Goal: Book appointment/travel/reservation

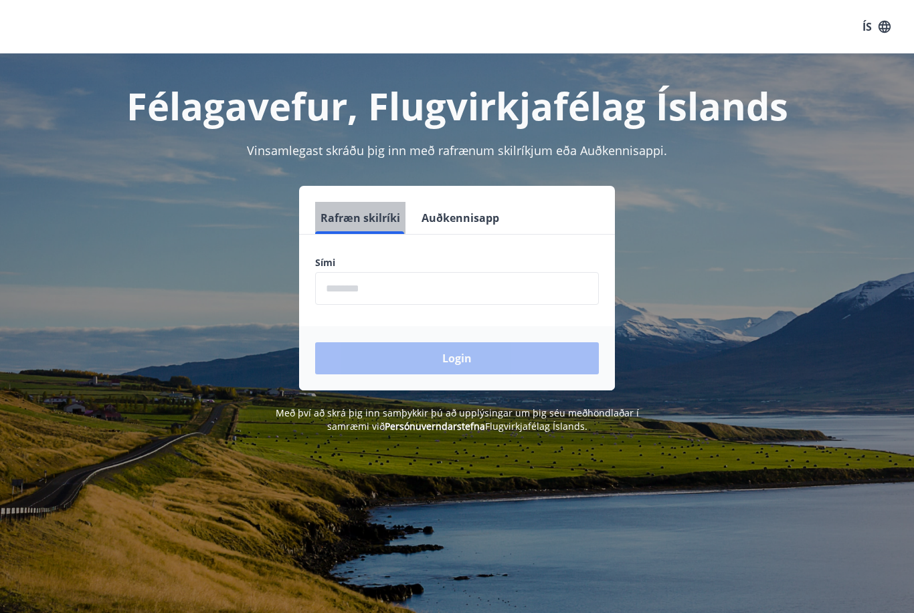
click at [343, 213] on button "Rafræn skilríki" at bounding box center [360, 218] width 90 height 32
click at [393, 283] on input "phone" at bounding box center [457, 288] width 284 height 33
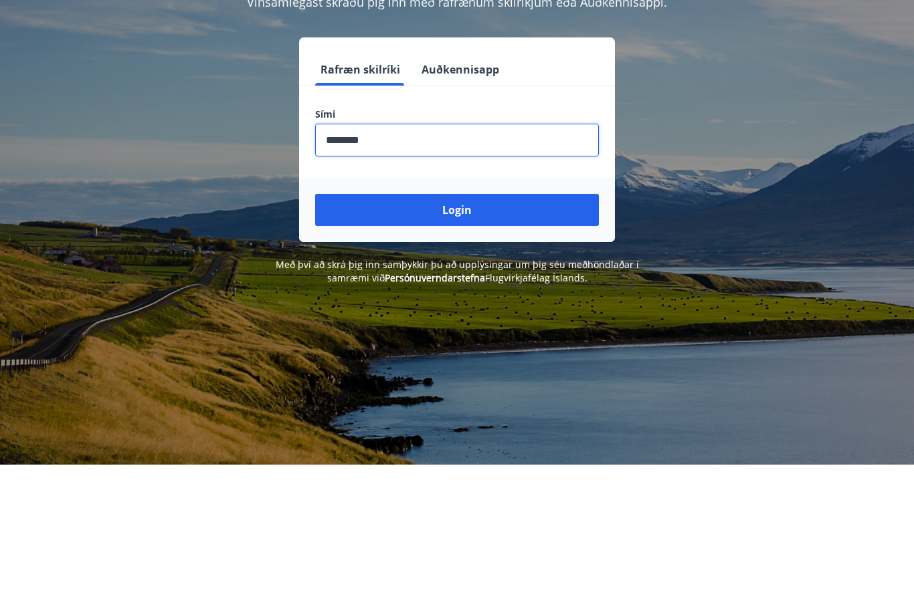
type input "********"
click at [499, 342] on button "Login" at bounding box center [457, 358] width 284 height 32
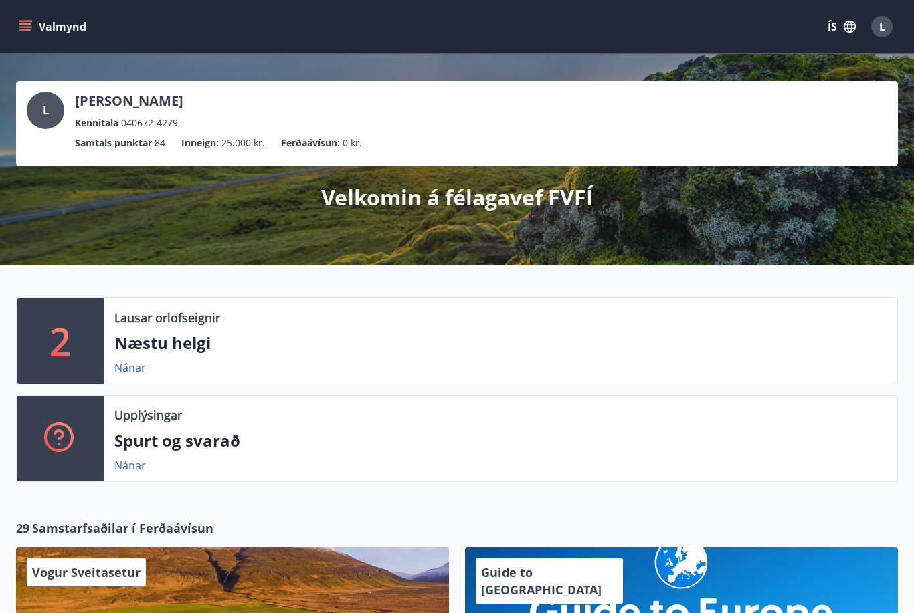
click at [66, 332] on p "2" at bounding box center [59, 341] width 21 height 51
click at [124, 363] on link "Nánar" at bounding box center [129, 368] width 31 height 15
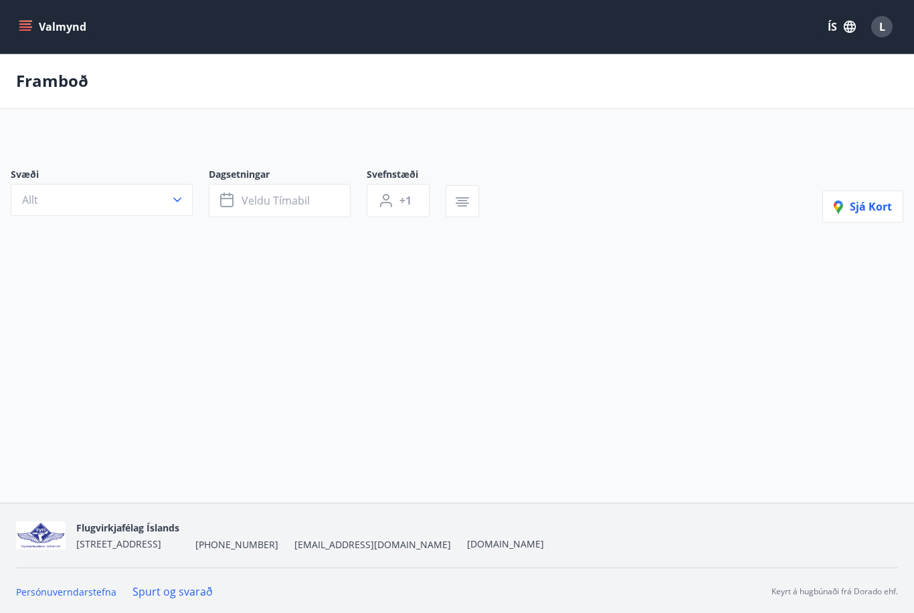
type input "*"
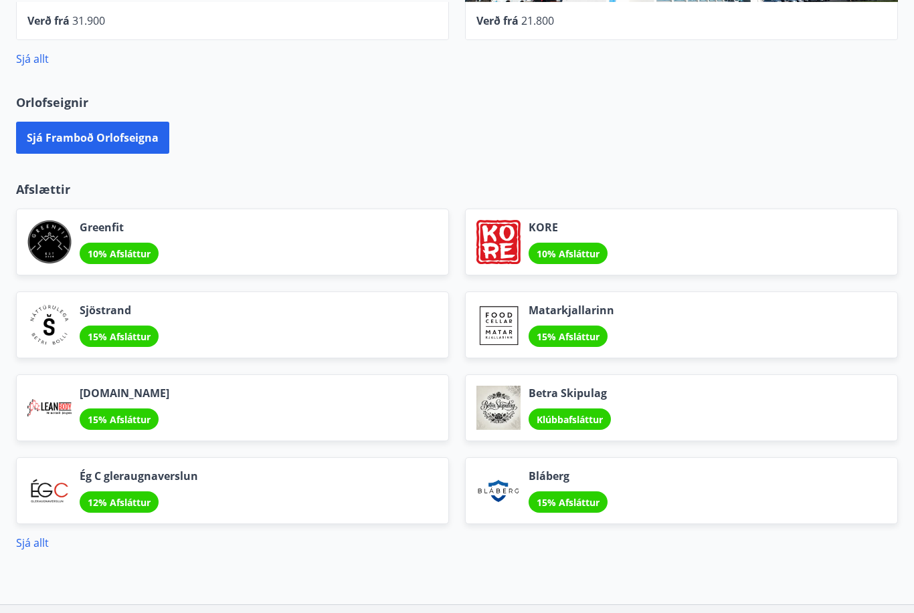
scroll to position [921, 0]
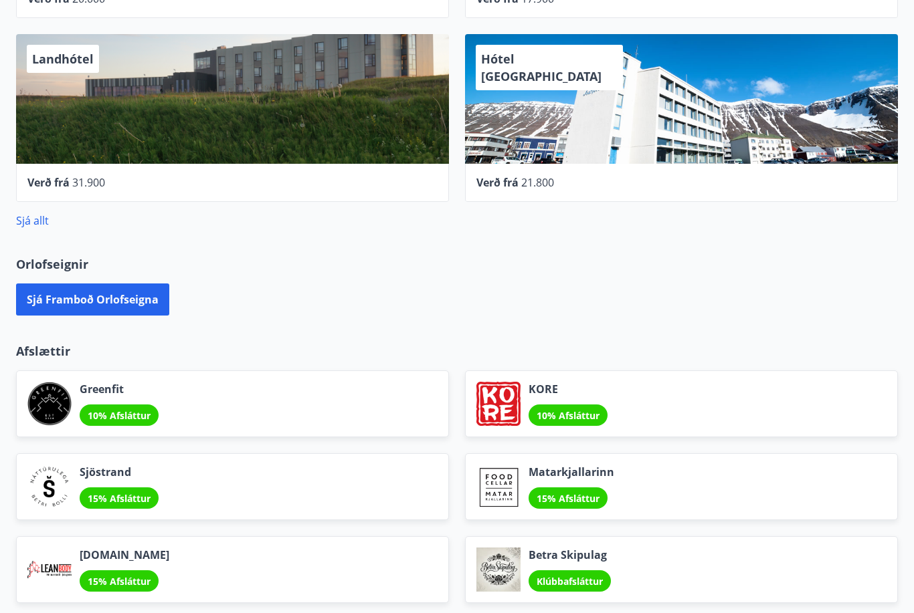
click at [86, 298] on button "Sjá framboð orlofseigna" at bounding box center [92, 300] width 153 height 32
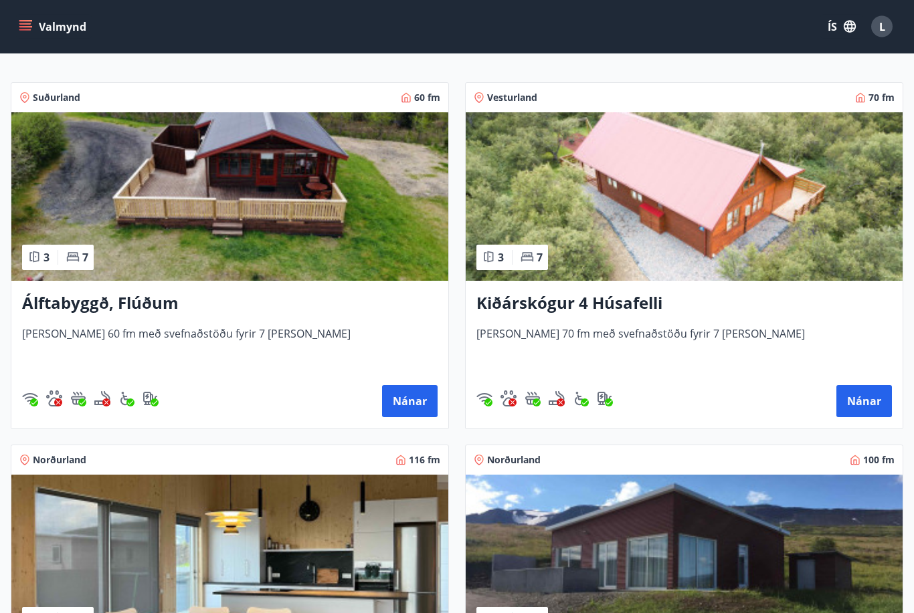
scroll to position [142, 0]
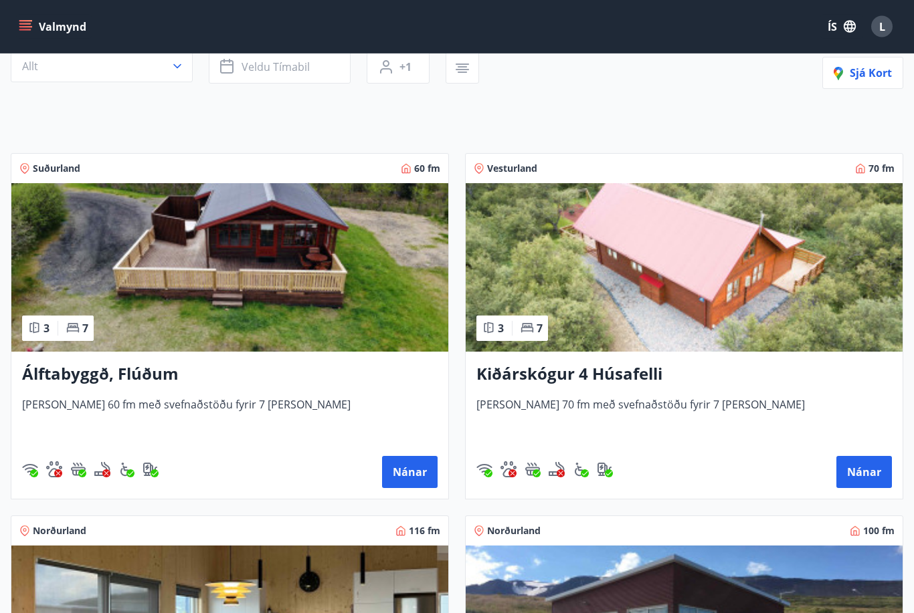
click at [404, 471] on button "Nánar" at bounding box center [410, 473] width 56 height 32
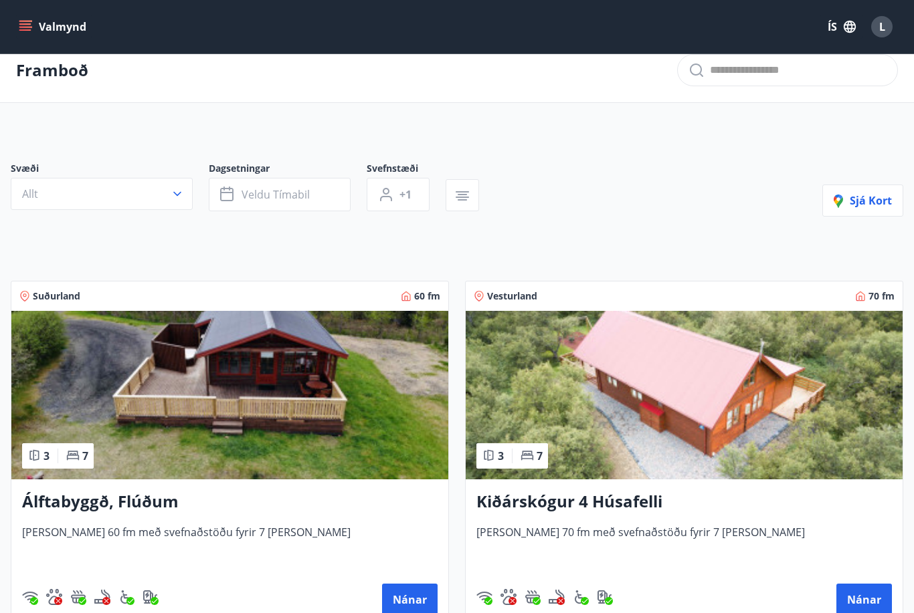
scroll to position [11, 0]
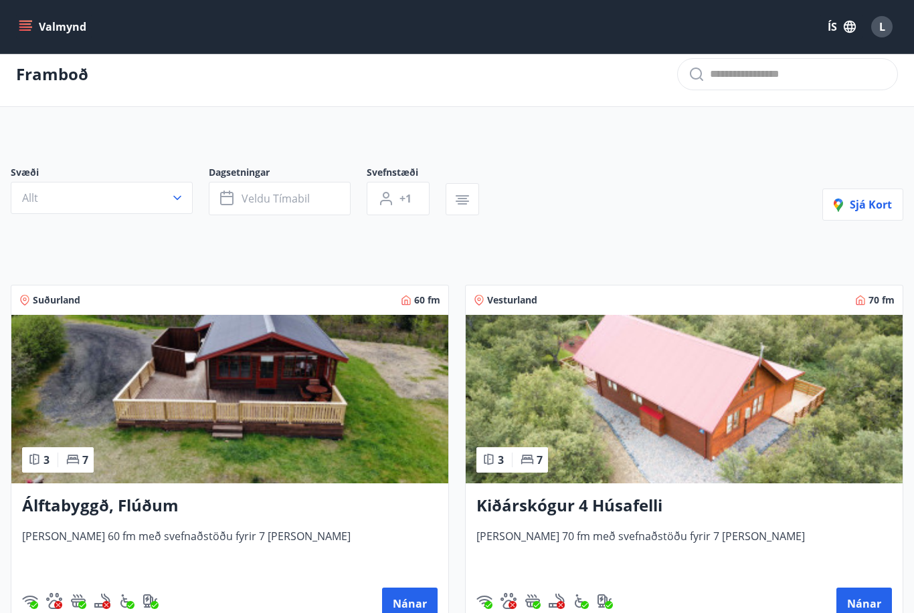
click at [465, 199] on icon "button" at bounding box center [462, 198] width 9 height 1
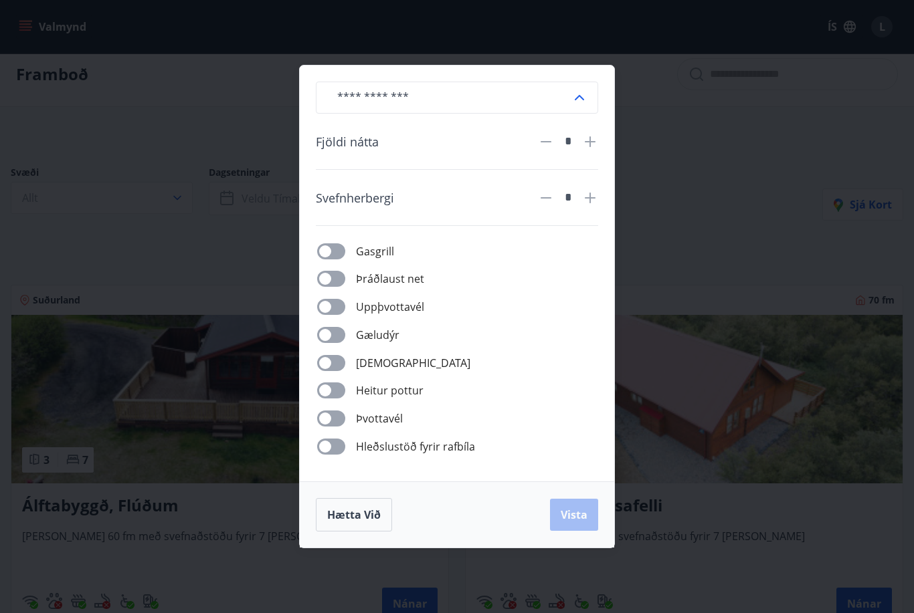
click at [655, 176] on div "​ Fjöldi nátta * Svefnherbergi * Gasgrill Þráðlaust net Uppþvottavél Gæludýr Þu…" at bounding box center [457, 306] width 914 height 613
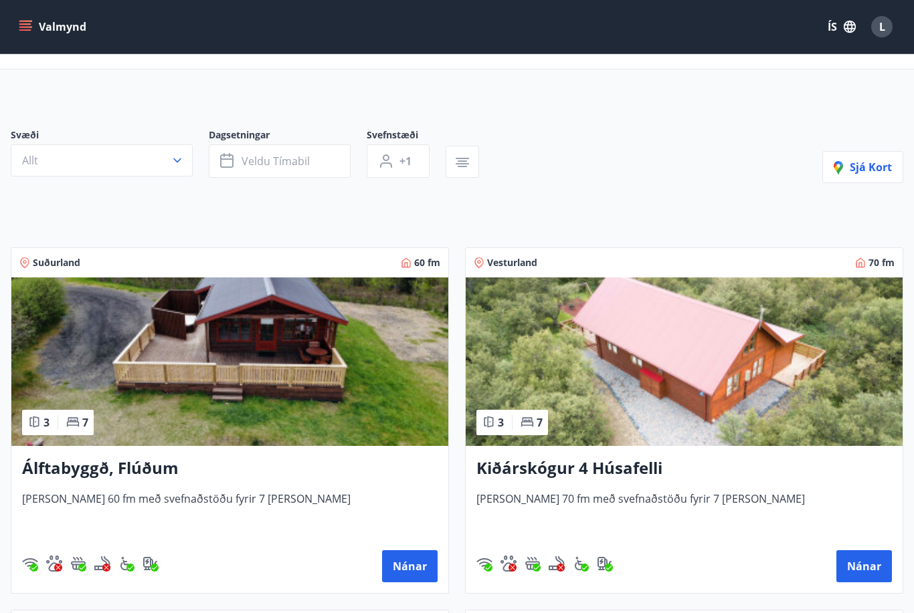
scroll to position [0, 0]
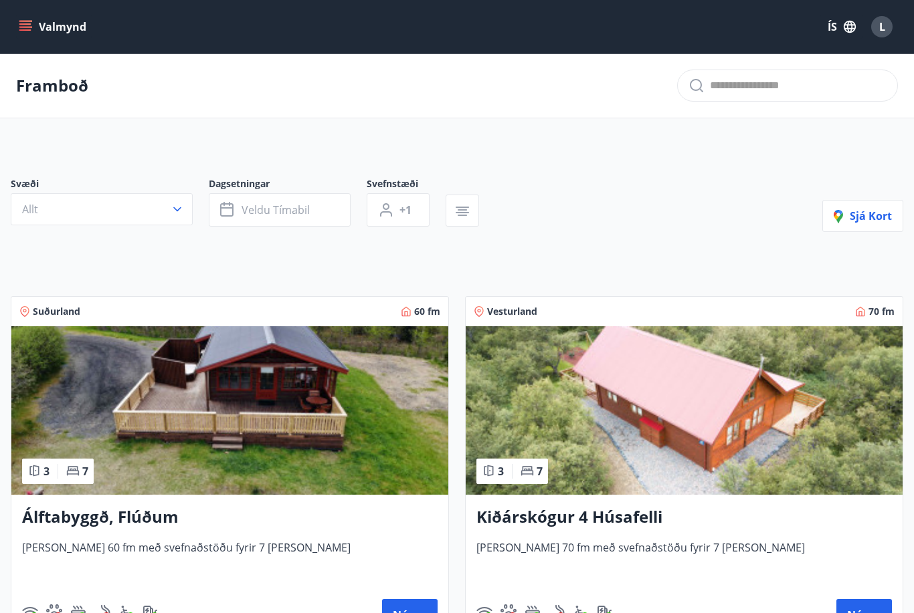
click at [32, 30] on button "Valmynd" at bounding box center [54, 27] width 76 height 24
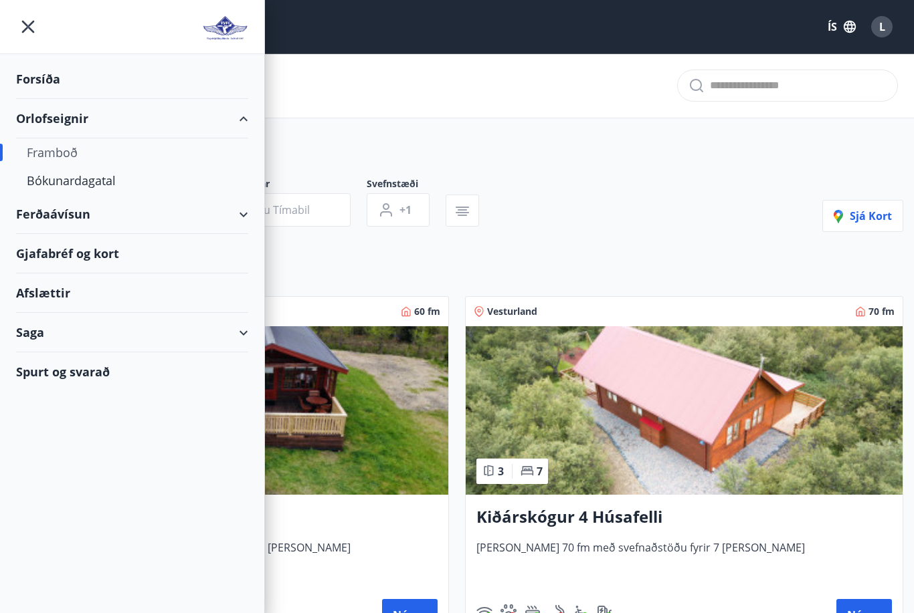
click at [74, 179] on div "Bókunardagatal" at bounding box center [132, 181] width 211 height 28
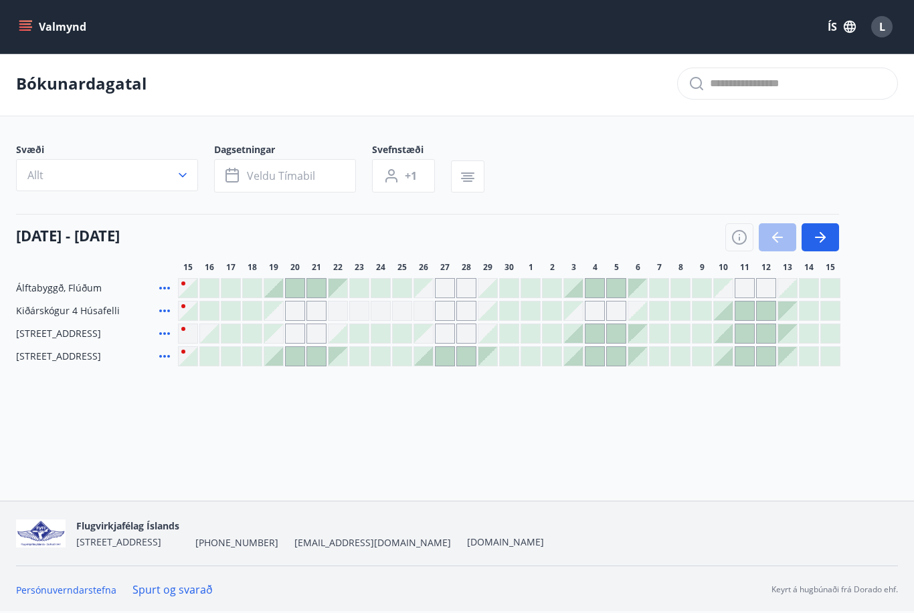
scroll to position [29, 0]
click at [825, 229] on icon "button" at bounding box center [820, 237] width 16 height 16
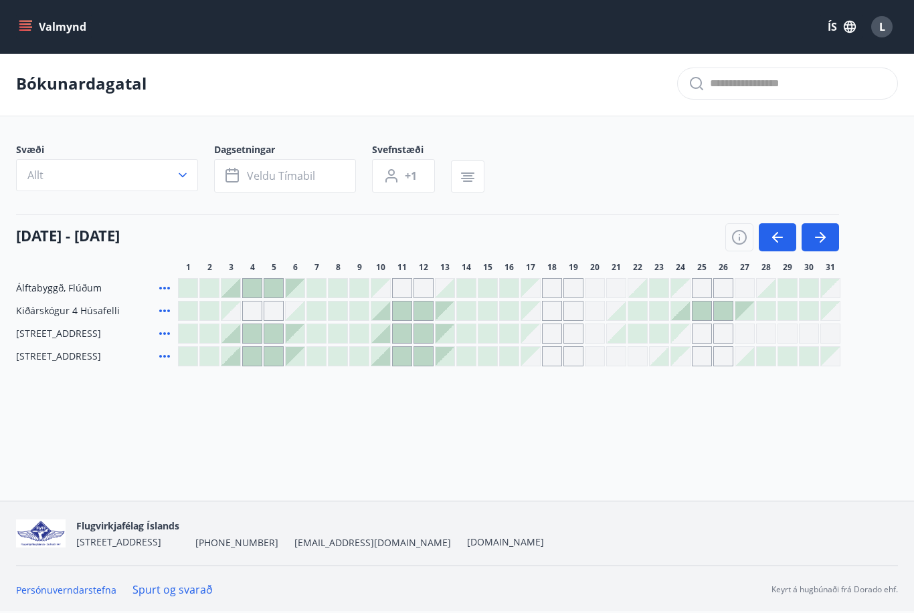
click at [704, 278] on div "Gráir dagar eru ekki bókanlegir" at bounding box center [702, 288] width 20 height 20
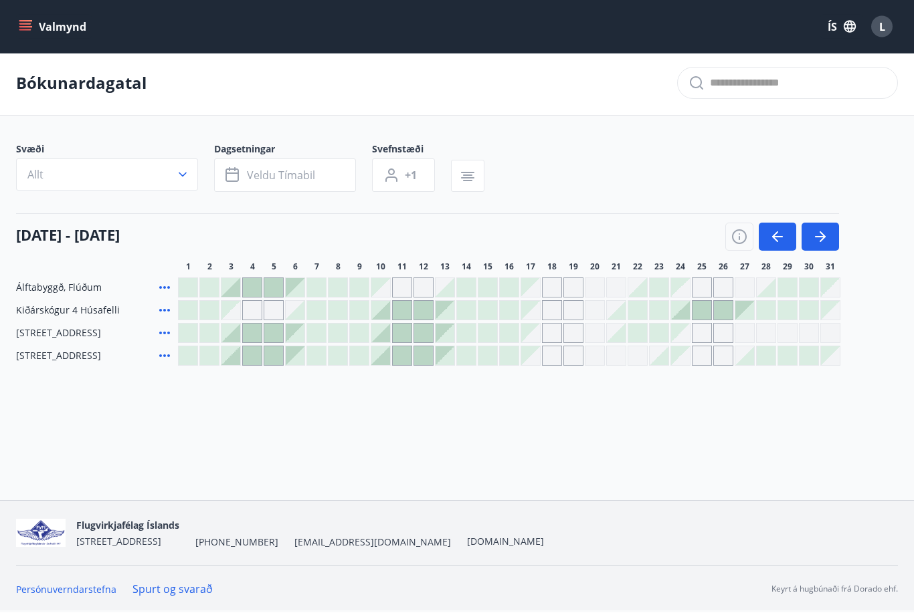
click at [779, 229] on icon "button" at bounding box center [777, 237] width 16 height 16
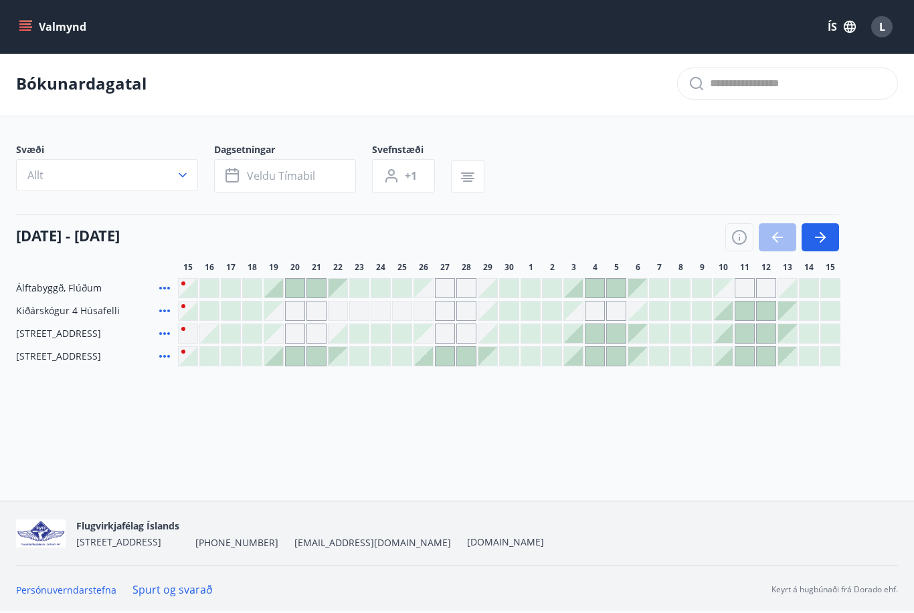
click at [575, 279] on div at bounding box center [573, 288] width 19 height 19
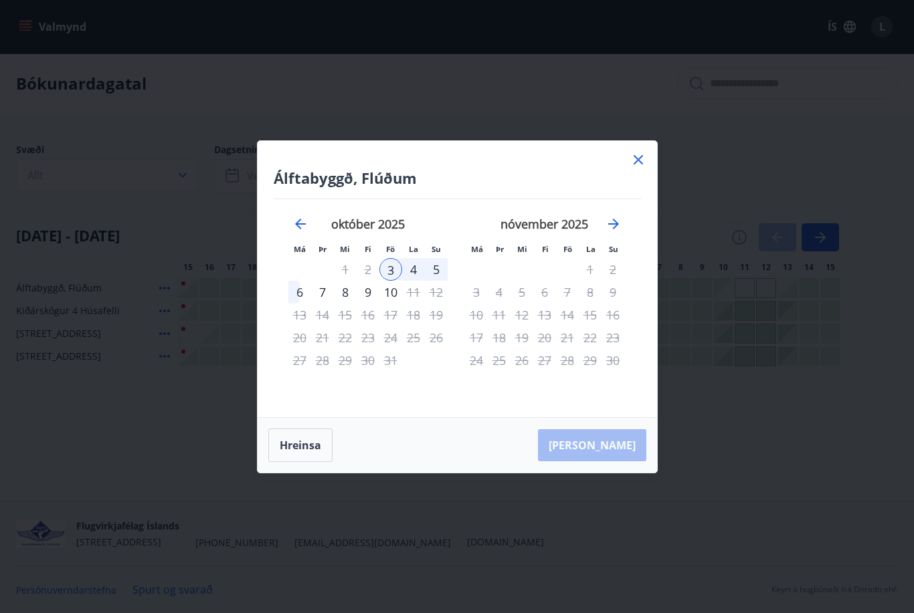
click at [641, 153] on icon at bounding box center [638, 160] width 16 height 16
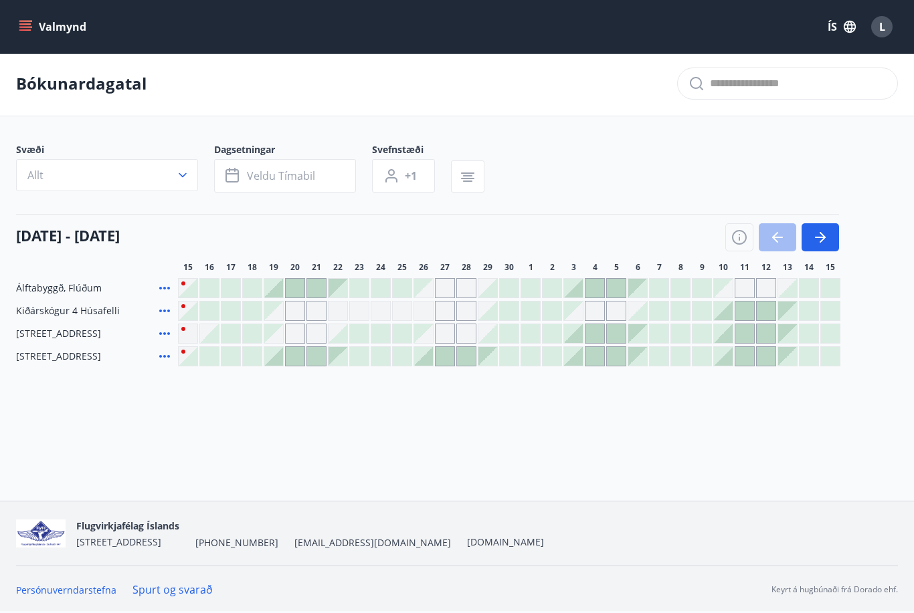
click at [822, 237] on icon "button" at bounding box center [820, 237] width 11 height 1
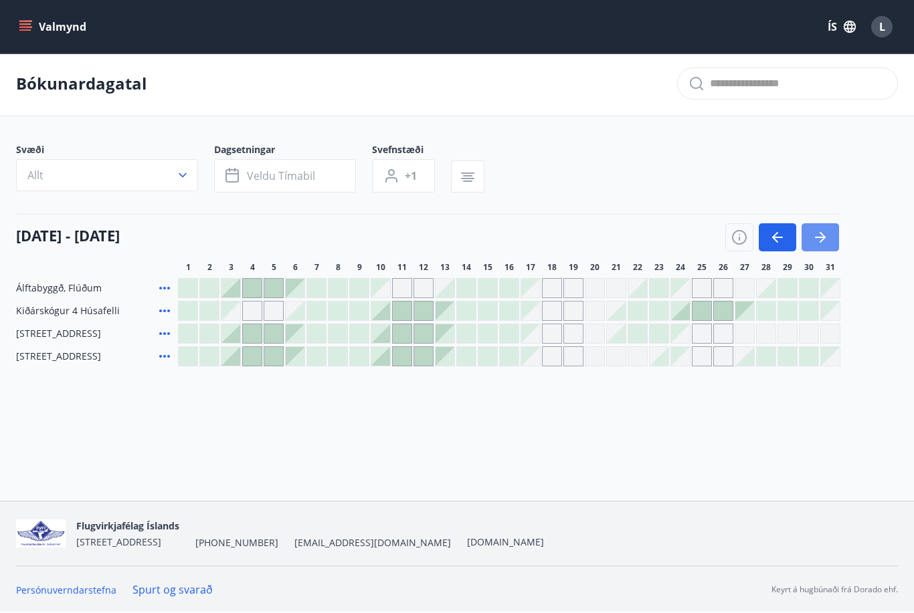
click at [823, 229] on icon "button" at bounding box center [820, 237] width 16 height 16
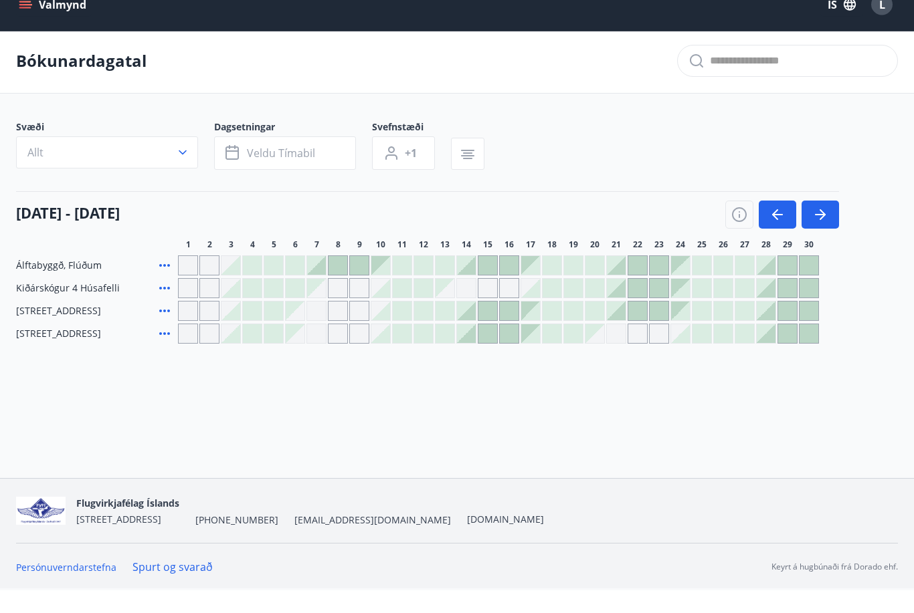
scroll to position [2, 0]
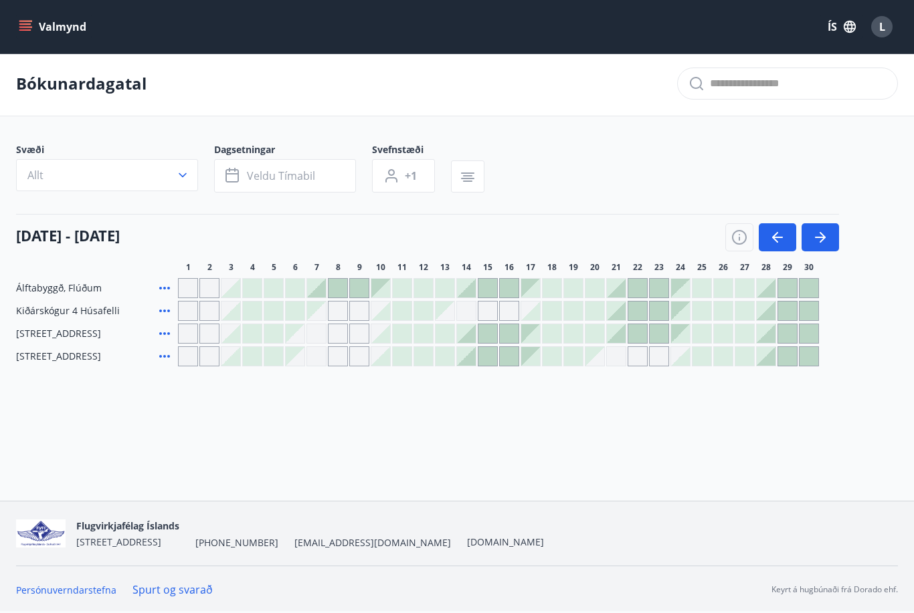
click at [821, 243] on icon "button" at bounding box center [820, 237] width 16 height 16
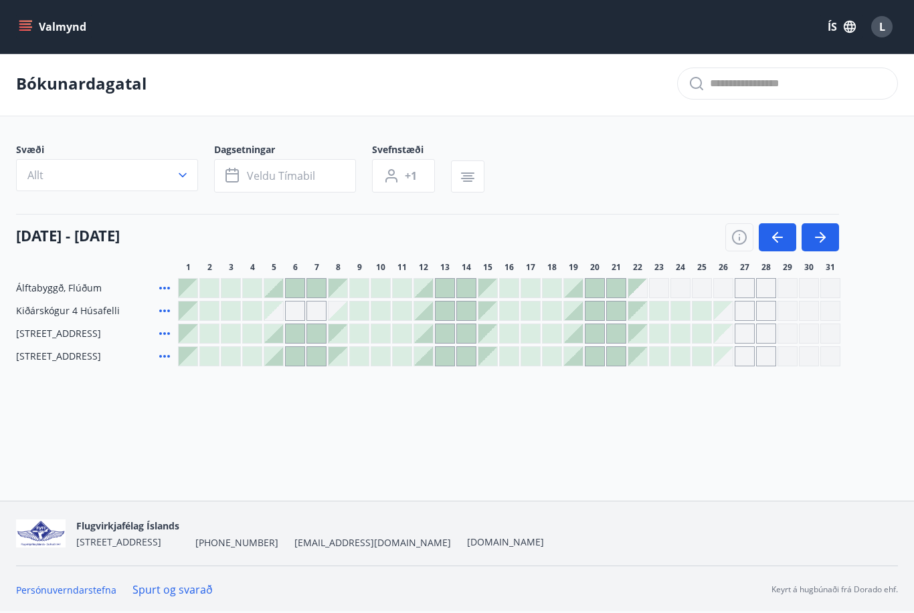
click at [770, 241] on icon "button" at bounding box center [777, 237] width 16 height 16
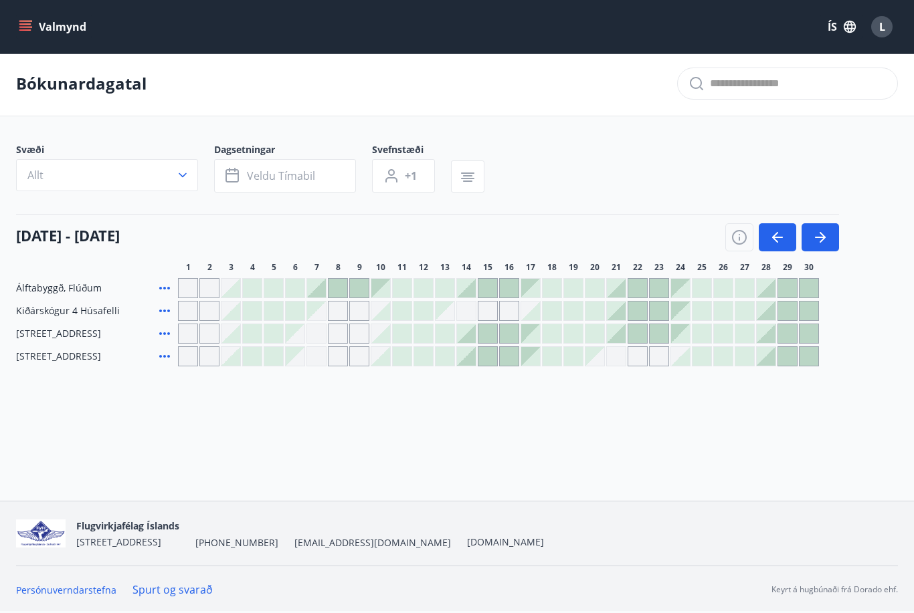
click at [813, 242] on icon "button" at bounding box center [820, 237] width 16 height 16
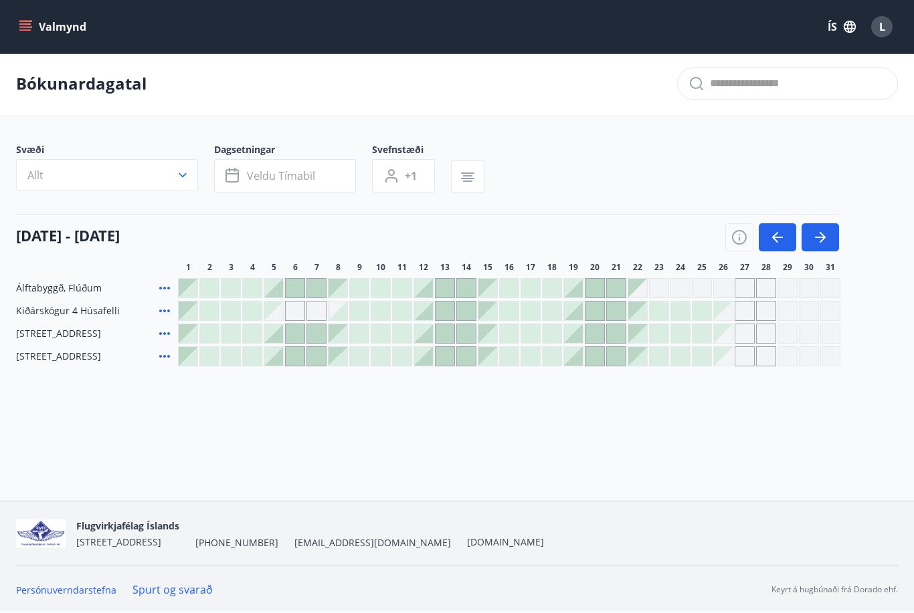
click at [811, 243] on button "button" at bounding box center [819, 237] width 37 height 28
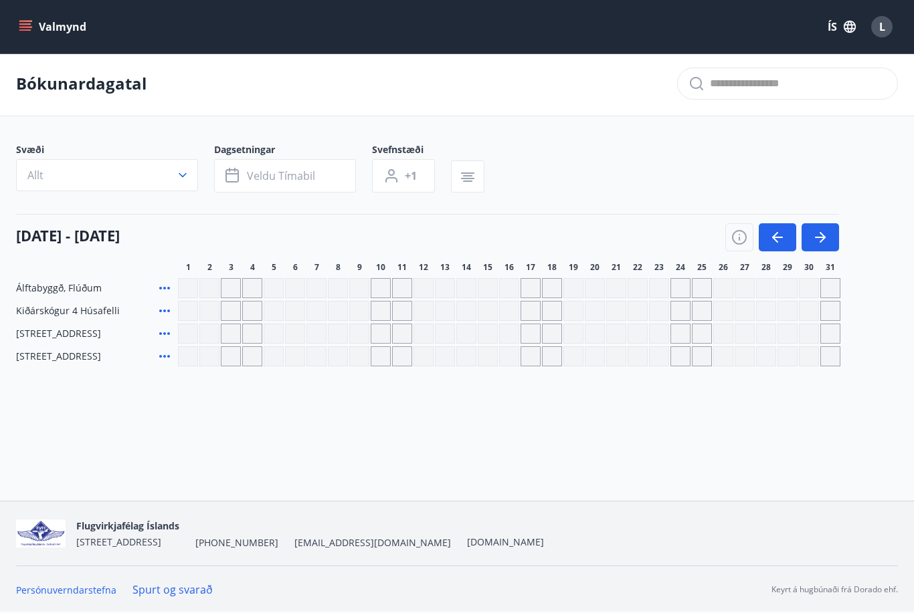
click at [820, 239] on icon "button" at bounding box center [820, 237] width 16 height 16
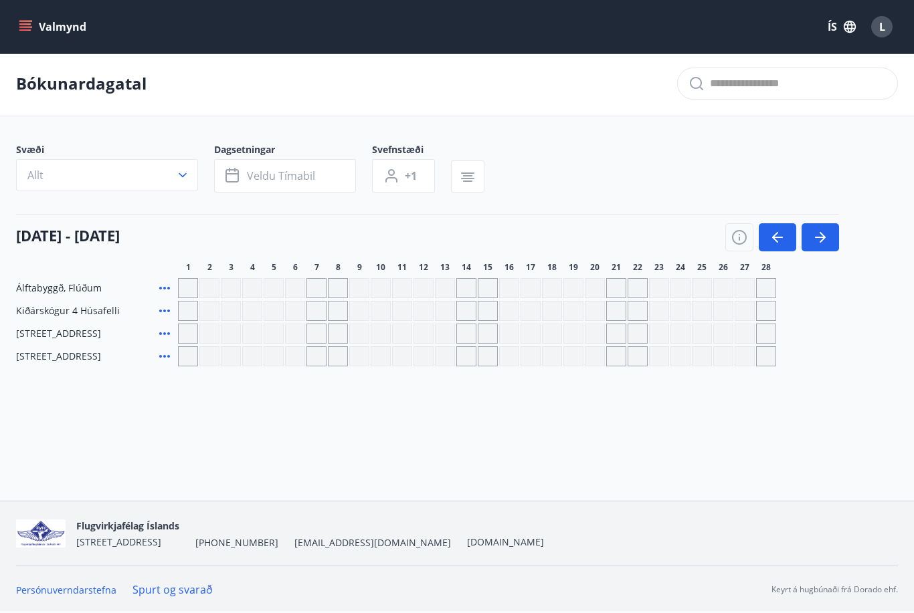
click at [770, 242] on icon "button" at bounding box center [777, 237] width 16 height 16
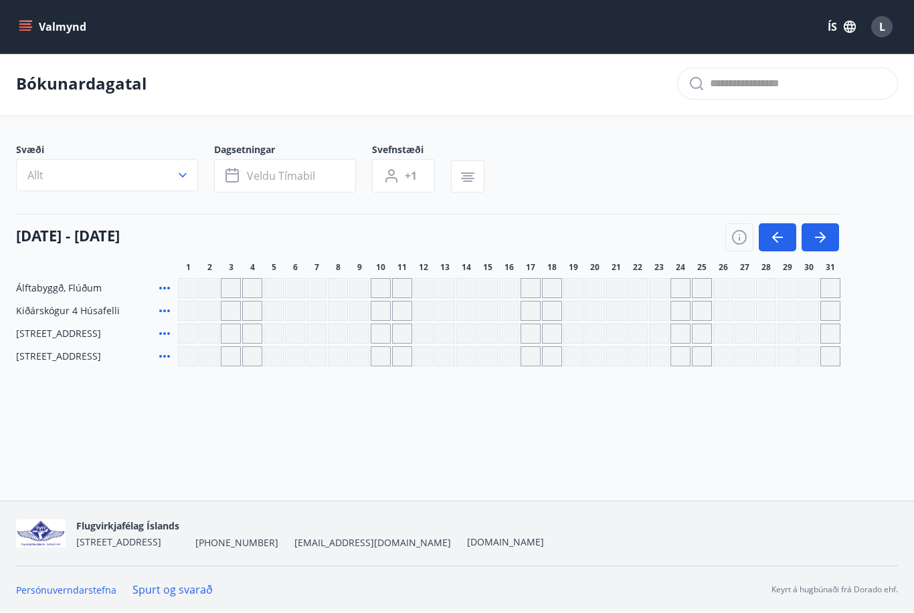
click at [781, 236] on icon "button" at bounding box center [777, 237] width 16 height 16
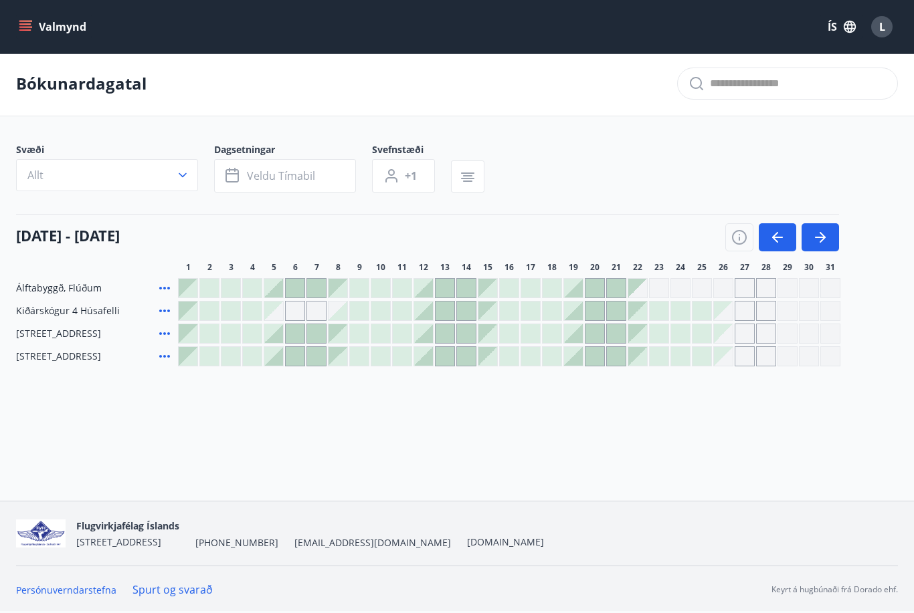
click at [782, 239] on icon "button" at bounding box center [777, 237] width 16 height 16
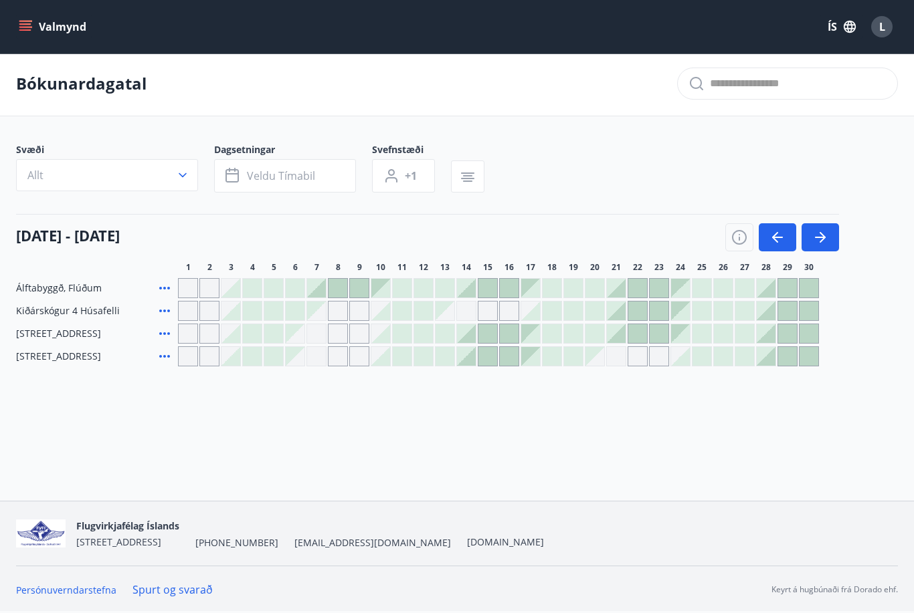
click at [775, 240] on icon "button" at bounding box center [775, 237] width 6 height 11
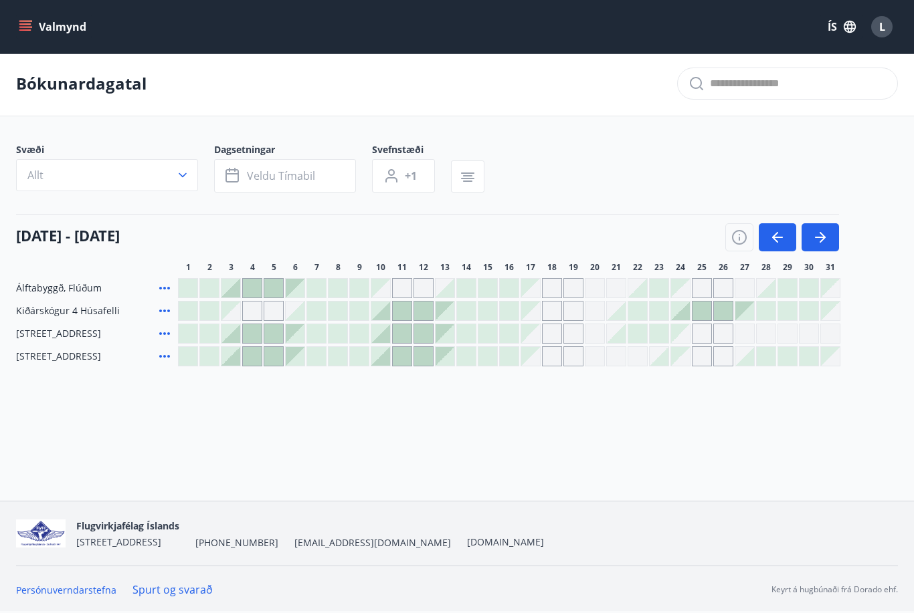
click at [775, 239] on icon "button" at bounding box center [775, 237] width 6 height 11
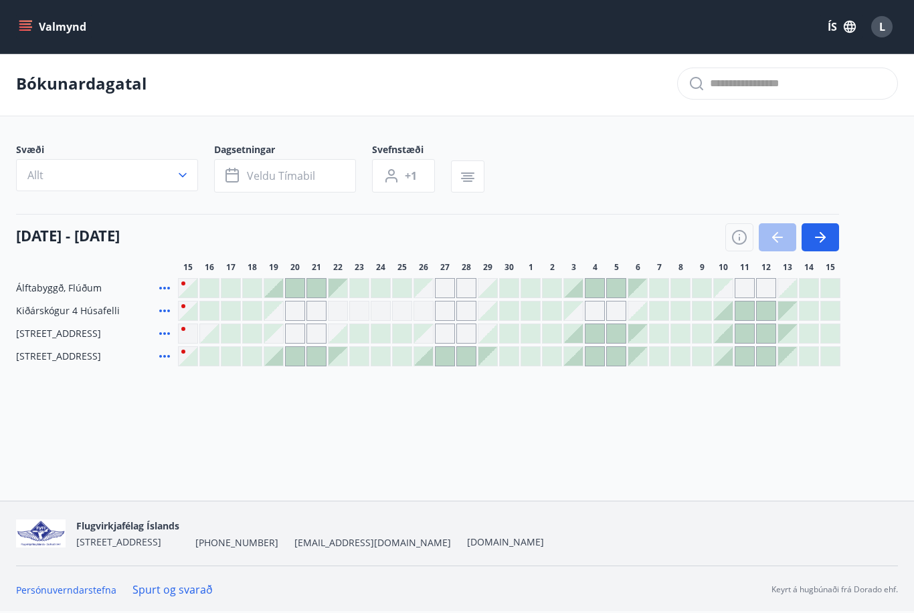
click at [828, 235] on button "button" at bounding box center [819, 237] width 37 height 28
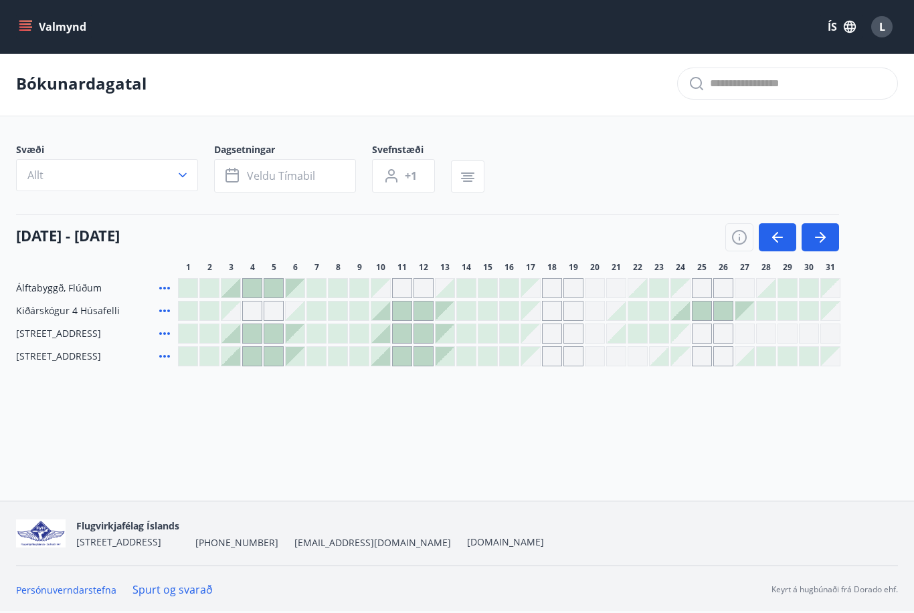
click at [777, 239] on icon "button" at bounding box center [777, 237] width 16 height 16
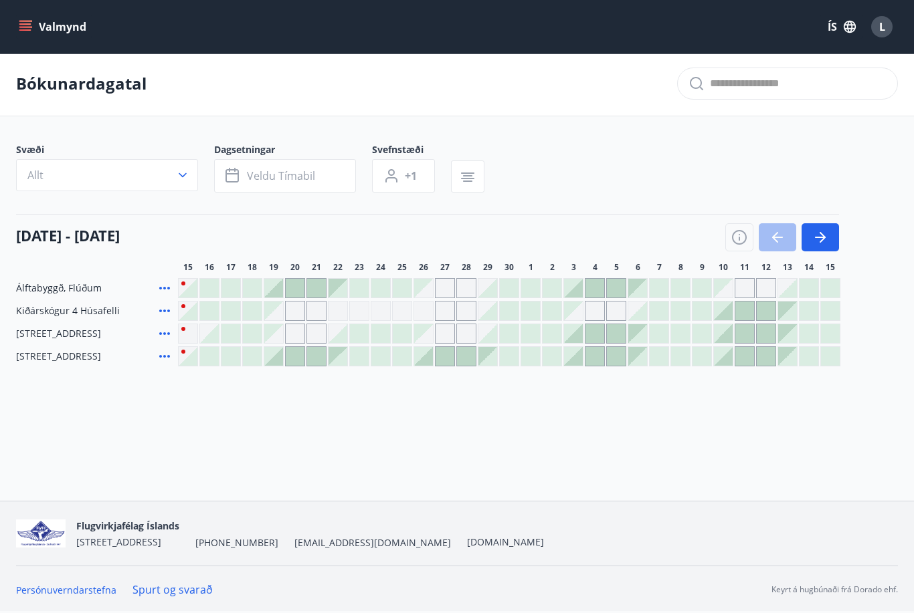
click at [824, 238] on icon "button" at bounding box center [822, 237] width 6 height 11
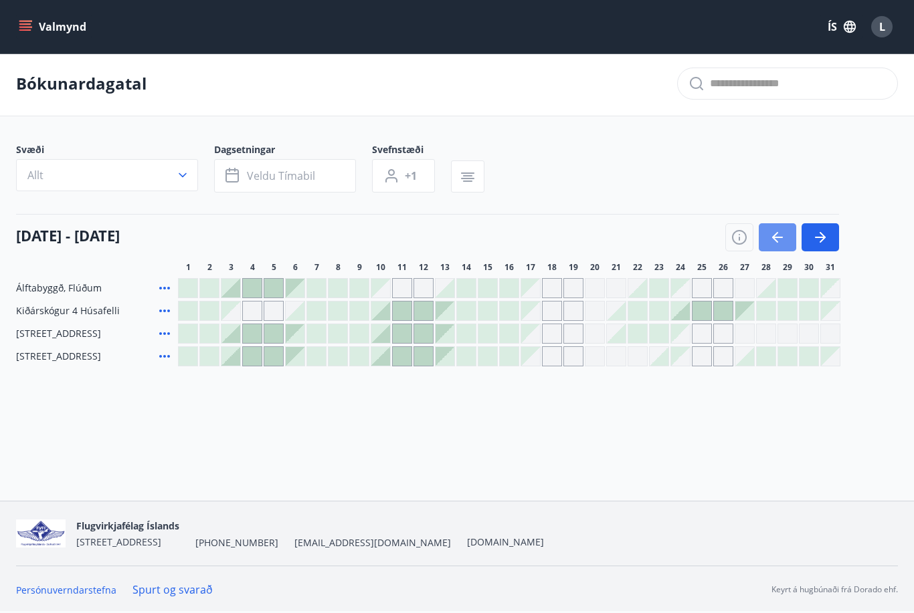
click at [769, 243] on icon "button" at bounding box center [777, 237] width 16 height 16
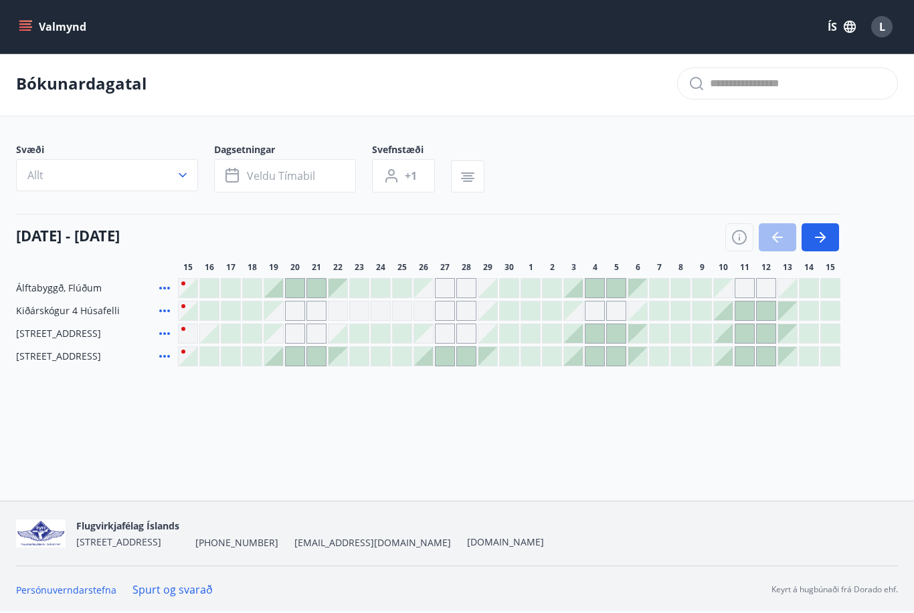
scroll to position [21, 0]
click at [823, 232] on icon "button" at bounding box center [822, 237] width 6 height 11
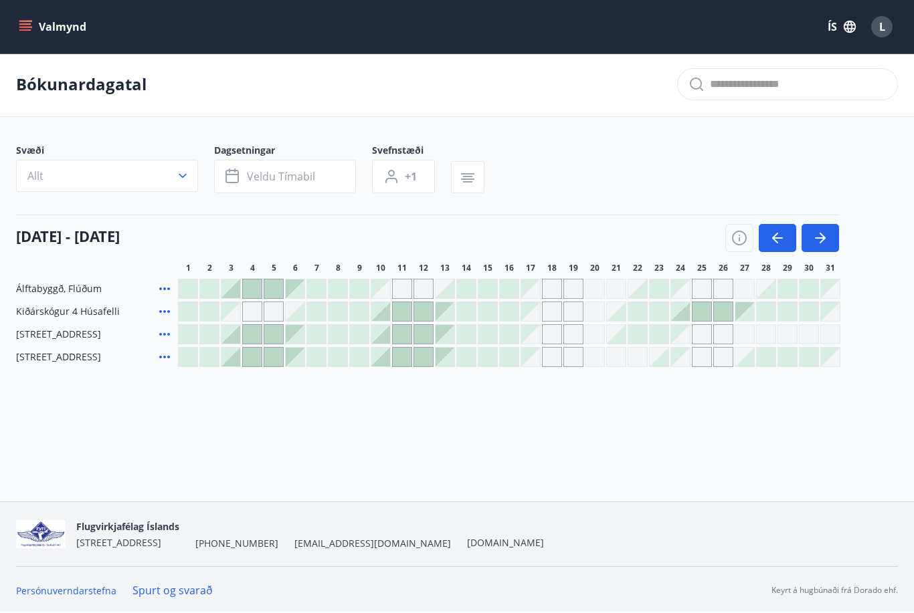
scroll to position [0, 0]
